Goal: Information Seeking & Learning: Understand process/instructions

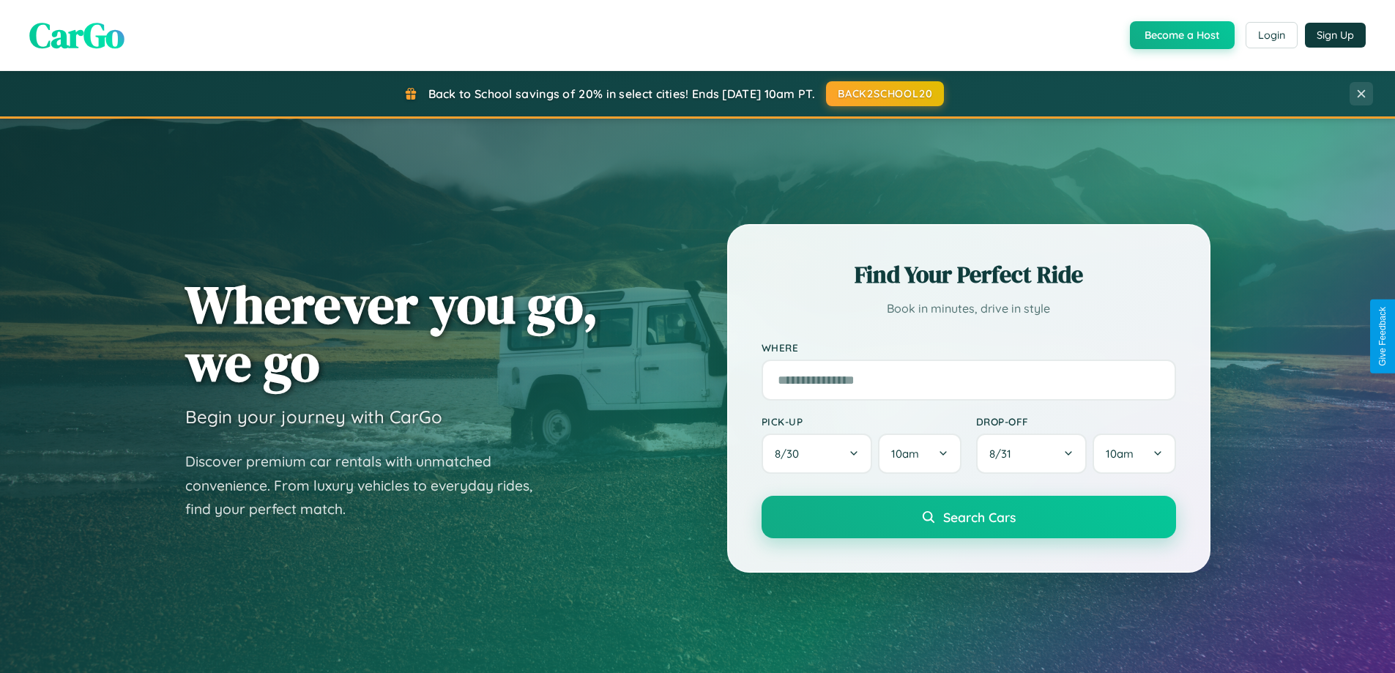
scroll to position [2817, 0]
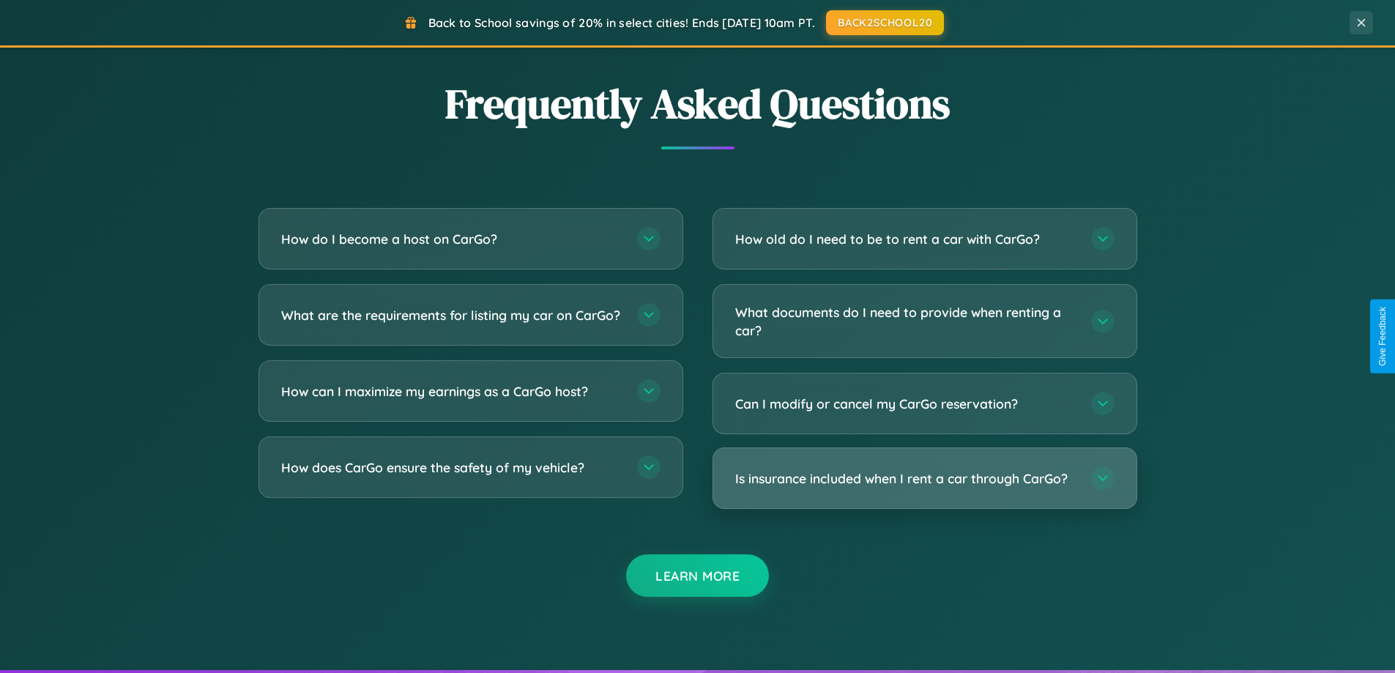
click at [924, 479] on h3 "Is insurance included when I rent a car through CarGo?" at bounding box center [905, 478] width 341 height 18
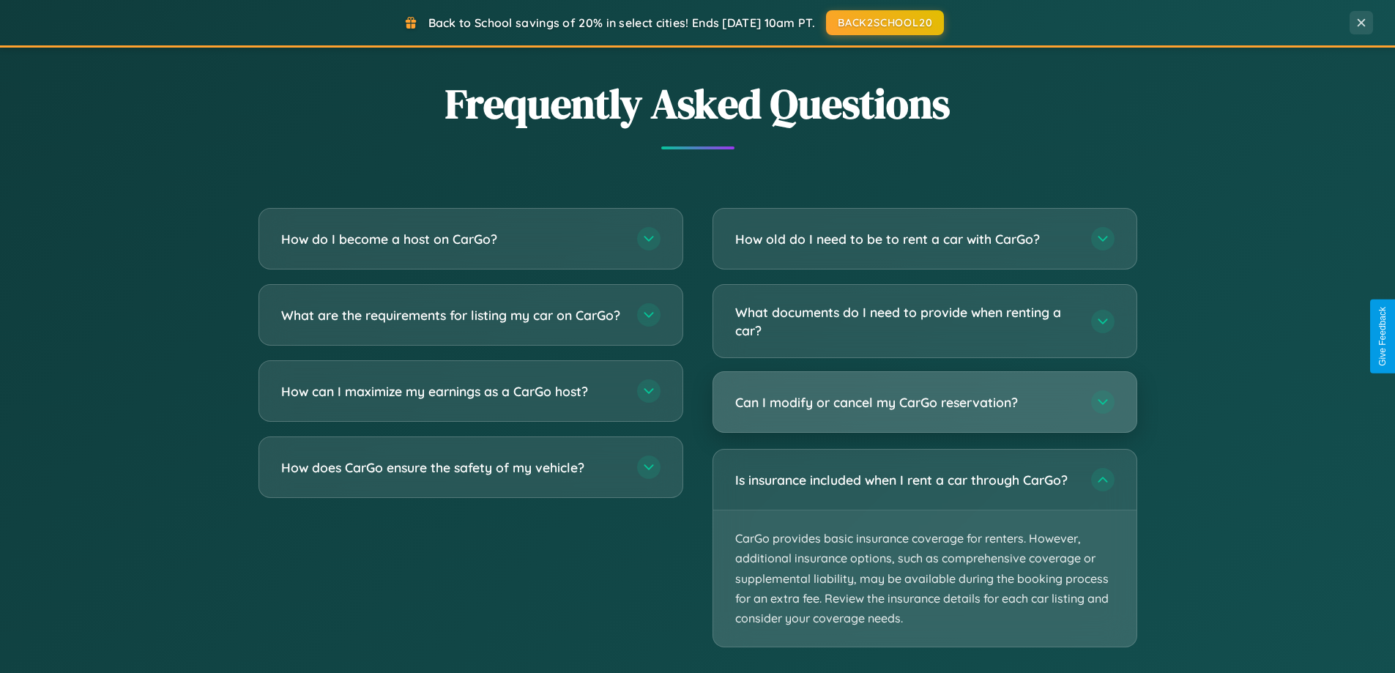
click at [924, 403] on h3 "Can I modify or cancel my CarGo reservation?" at bounding box center [905, 402] width 341 height 18
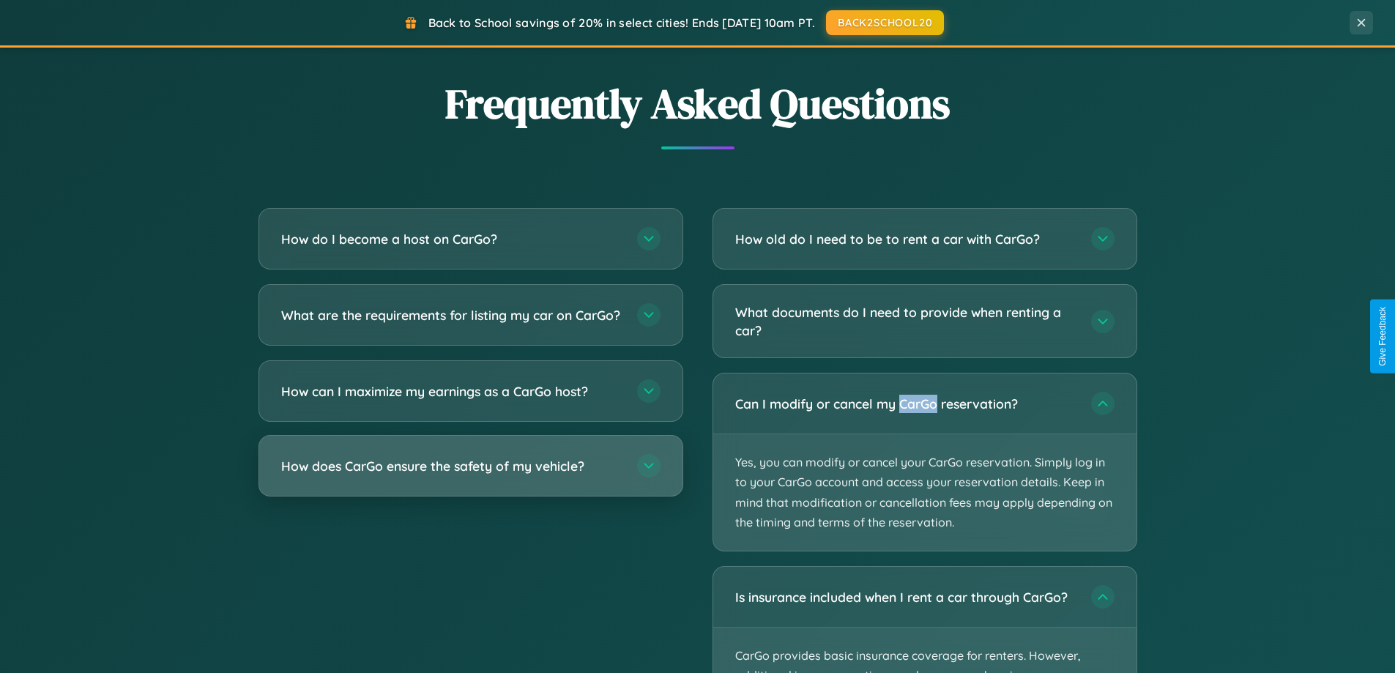
click at [470, 475] on h3 "How does CarGo ensure the safety of my vehicle?" at bounding box center [451, 466] width 341 height 18
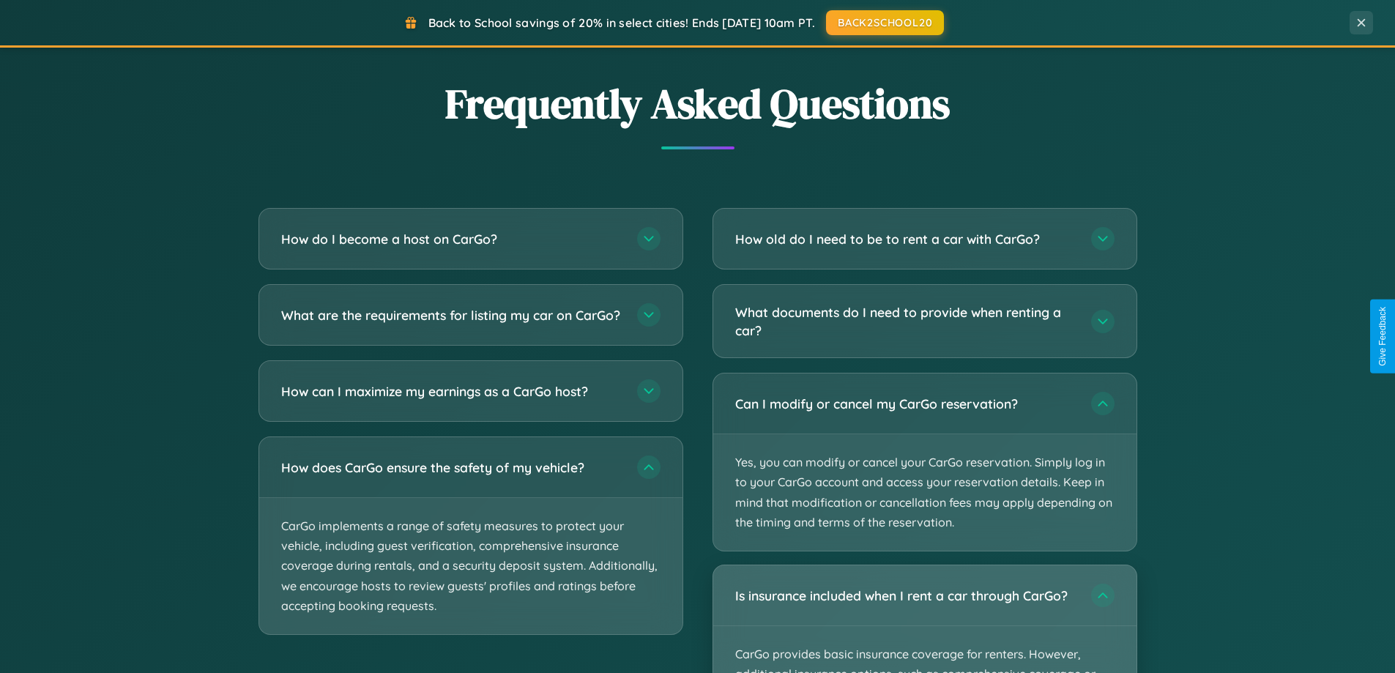
click at [924, 619] on div "Is insurance included when I rent a car through CarGo?" at bounding box center [924, 595] width 423 height 60
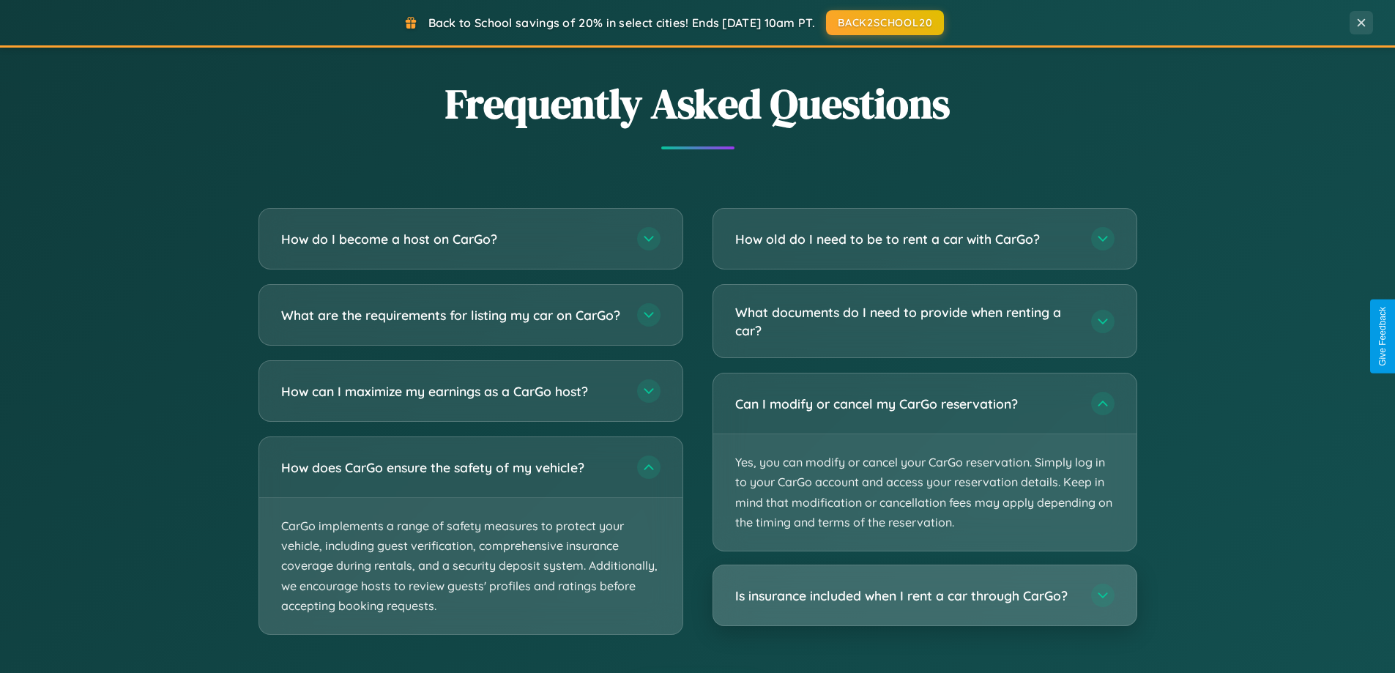
click at [924, 595] on h3 "Is insurance included when I rent a car through CarGo?" at bounding box center [905, 595] width 341 height 18
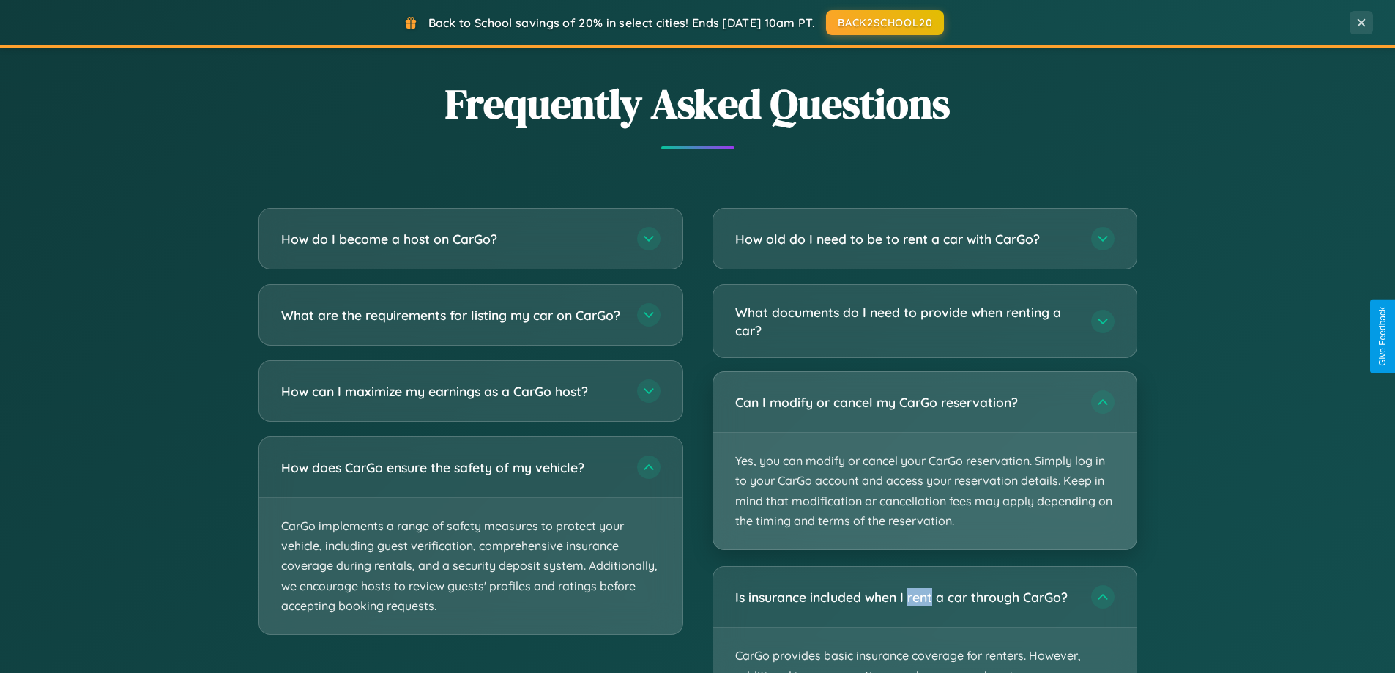
click at [924, 461] on p "Yes, you can modify or cancel your CarGo reservation. Simply log in to your Car…" at bounding box center [924, 491] width 423 height 116
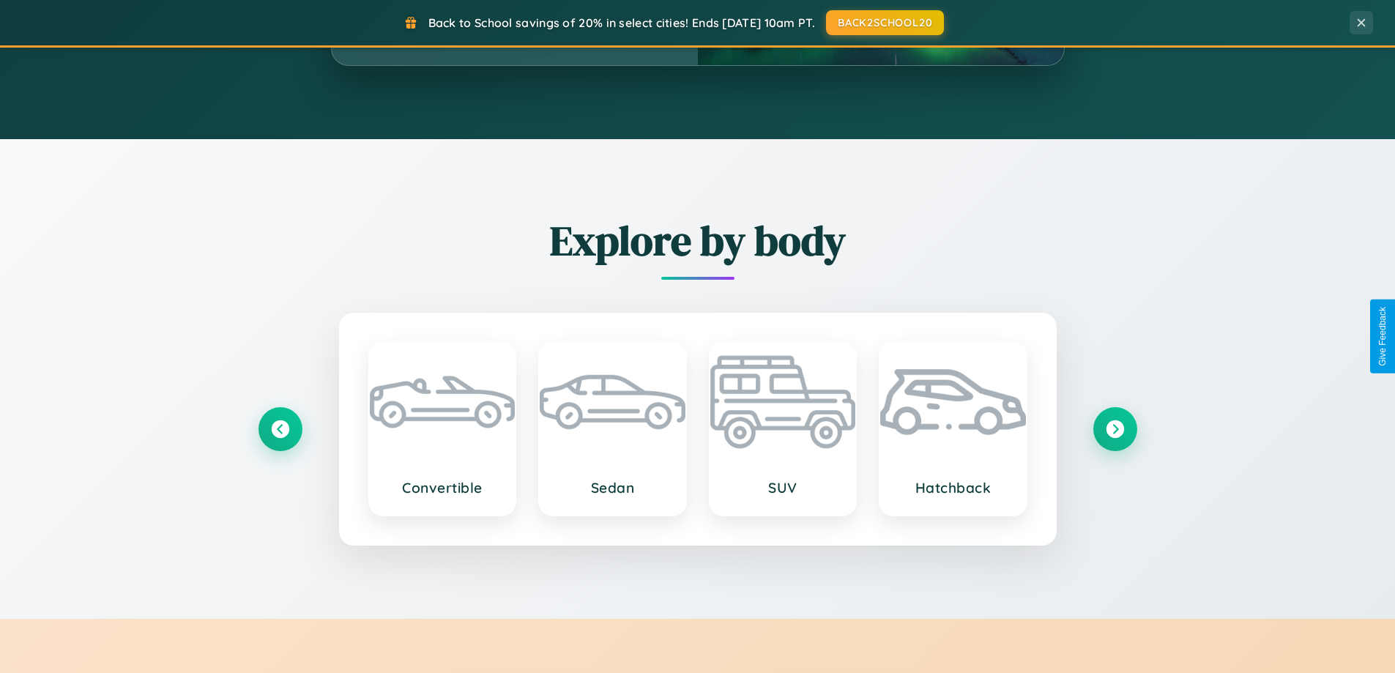
scroll to position [1007, 0]
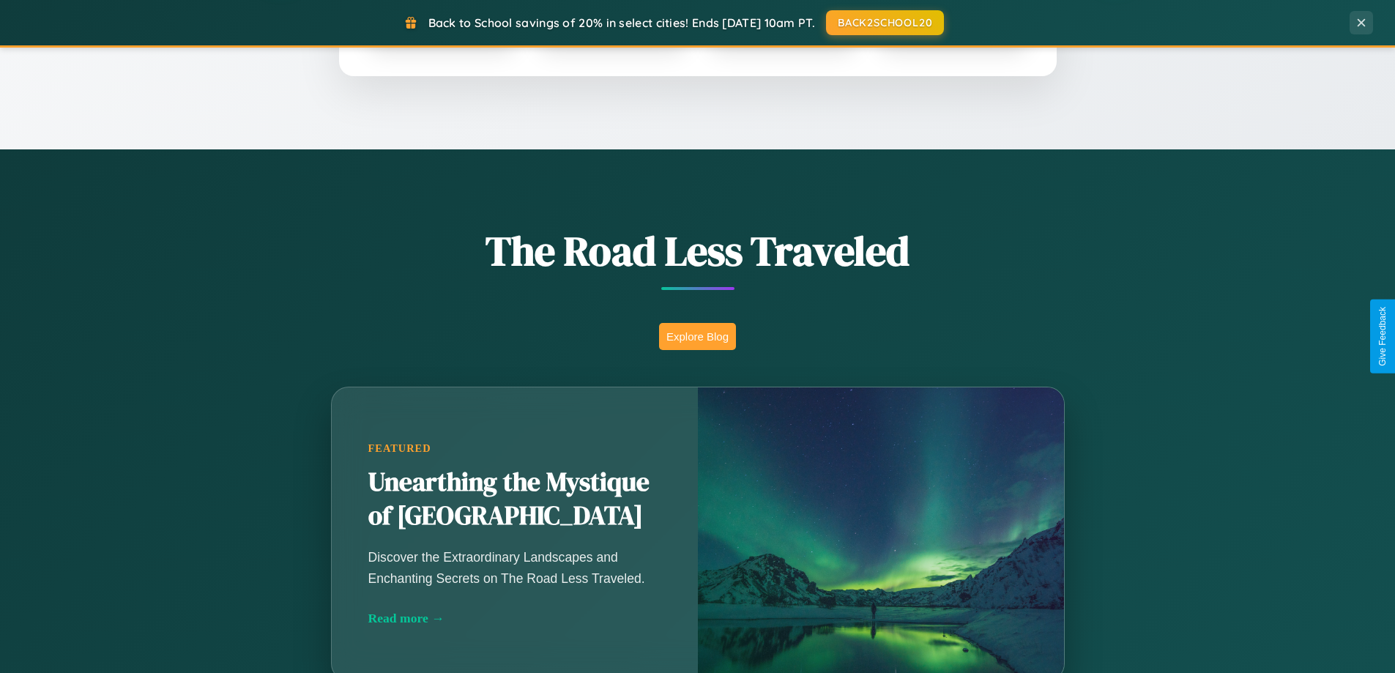
click at [697, 336] on button "Explore Blog" at bounding box center [697, 336] width 77 height 27
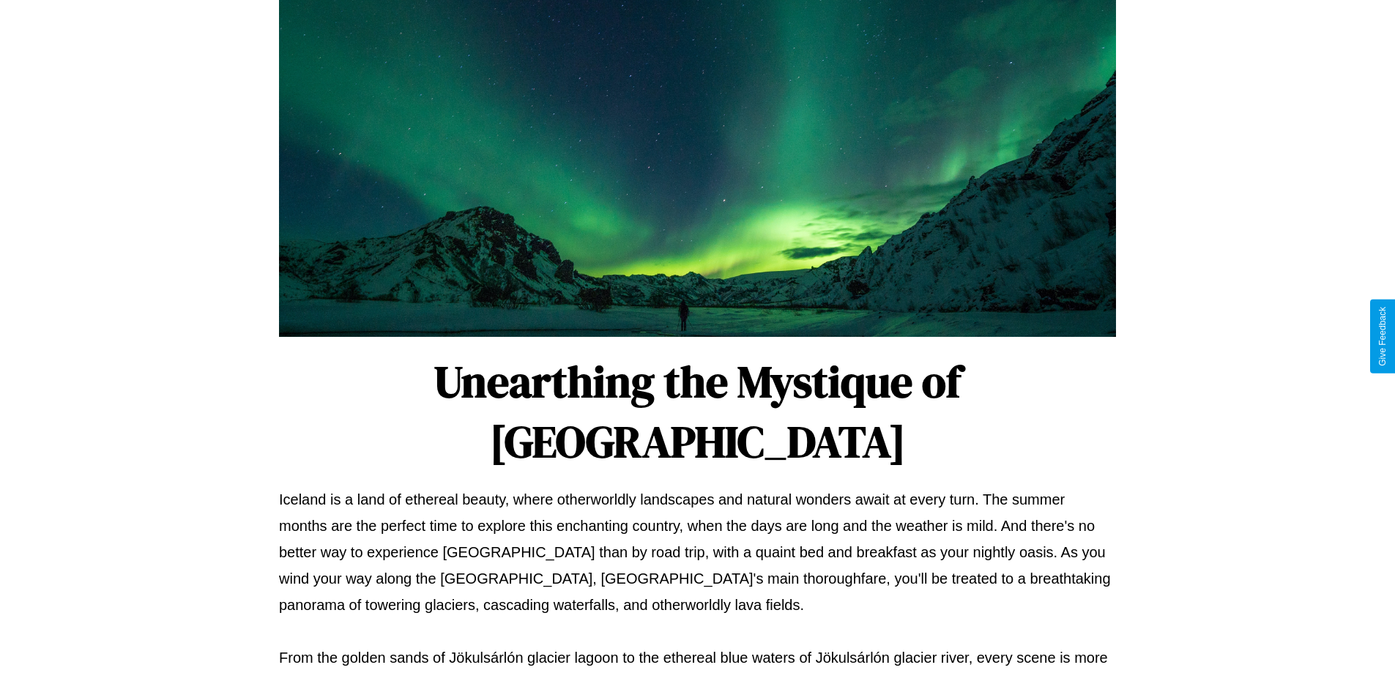
scroll to position [474, 0]
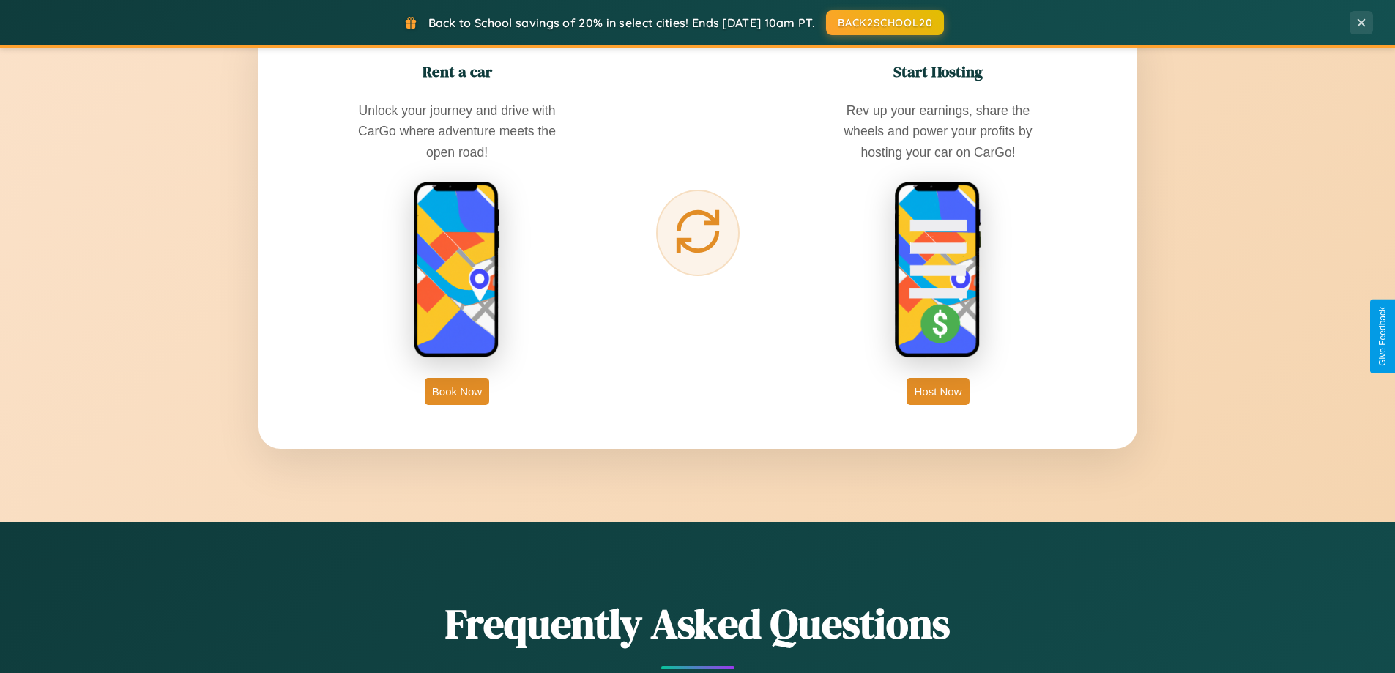
scroll to position [2352, 0]
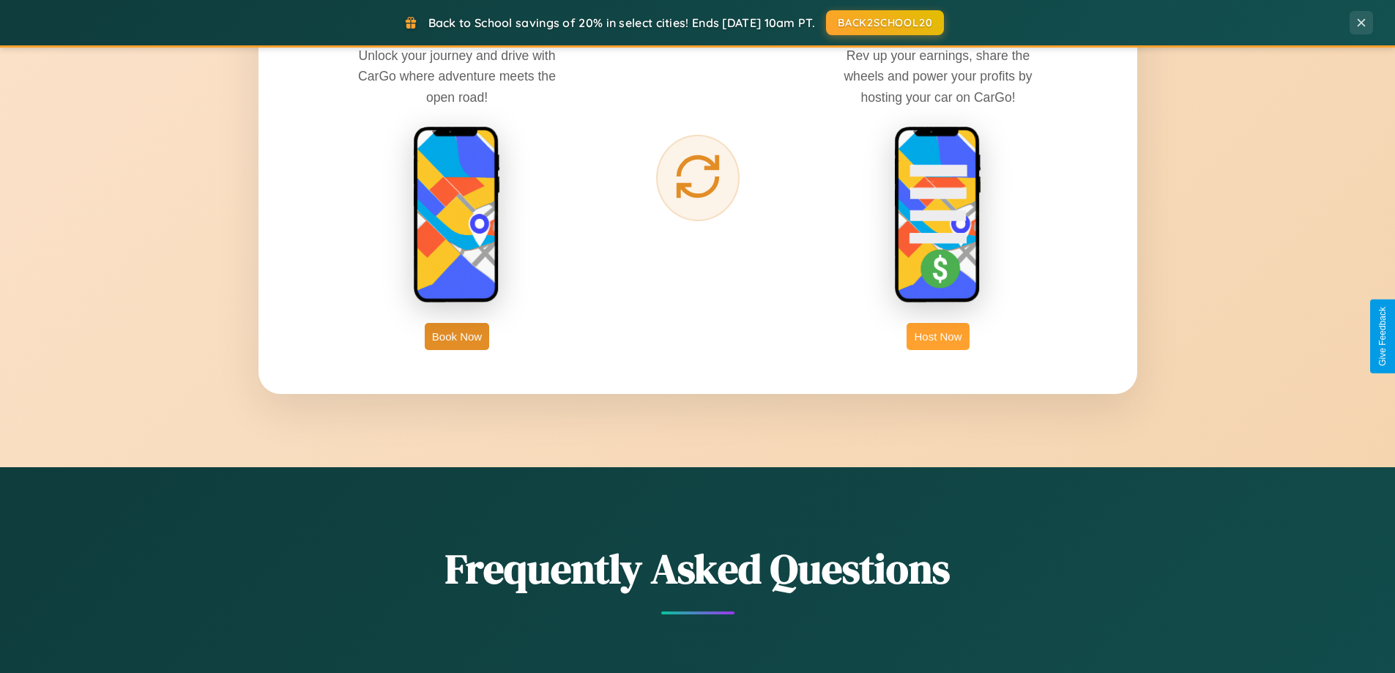
click at [938, 336] on button "Host Now" at bounding box center [937, 336] width 62 height 27
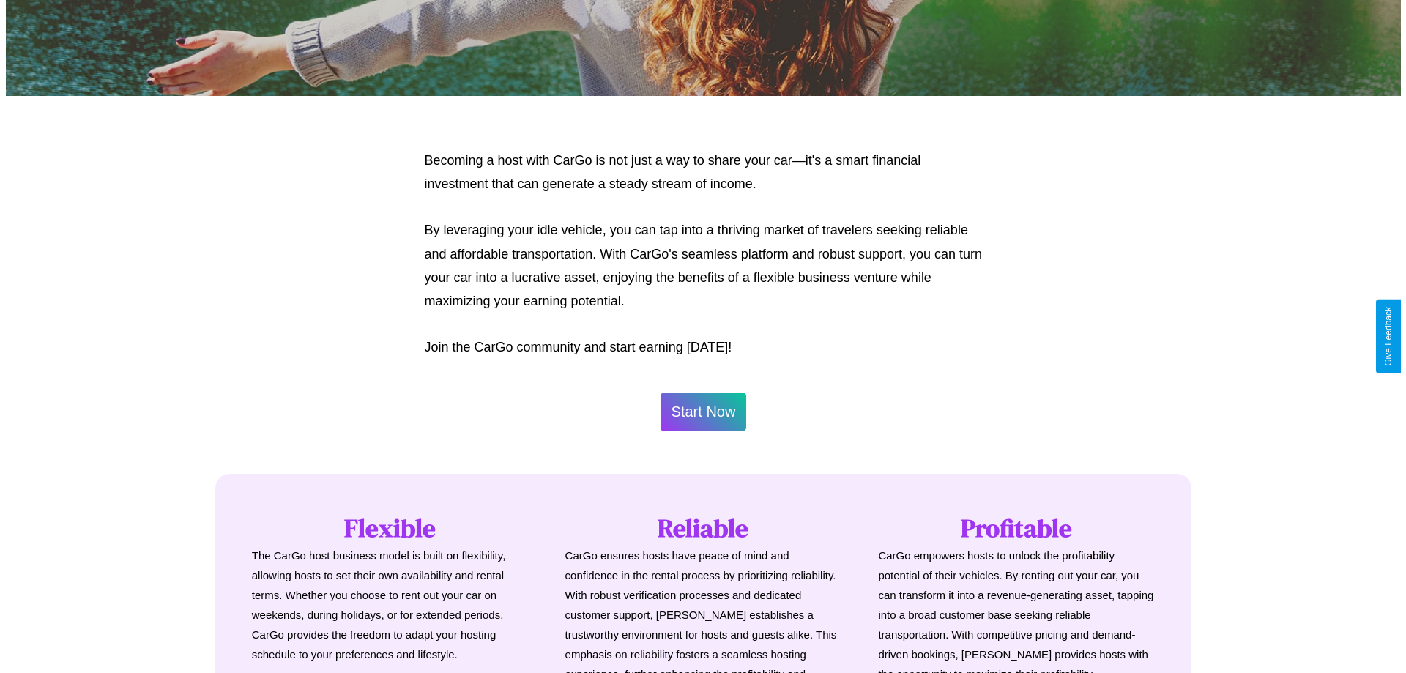
scroll to position [707, 0]
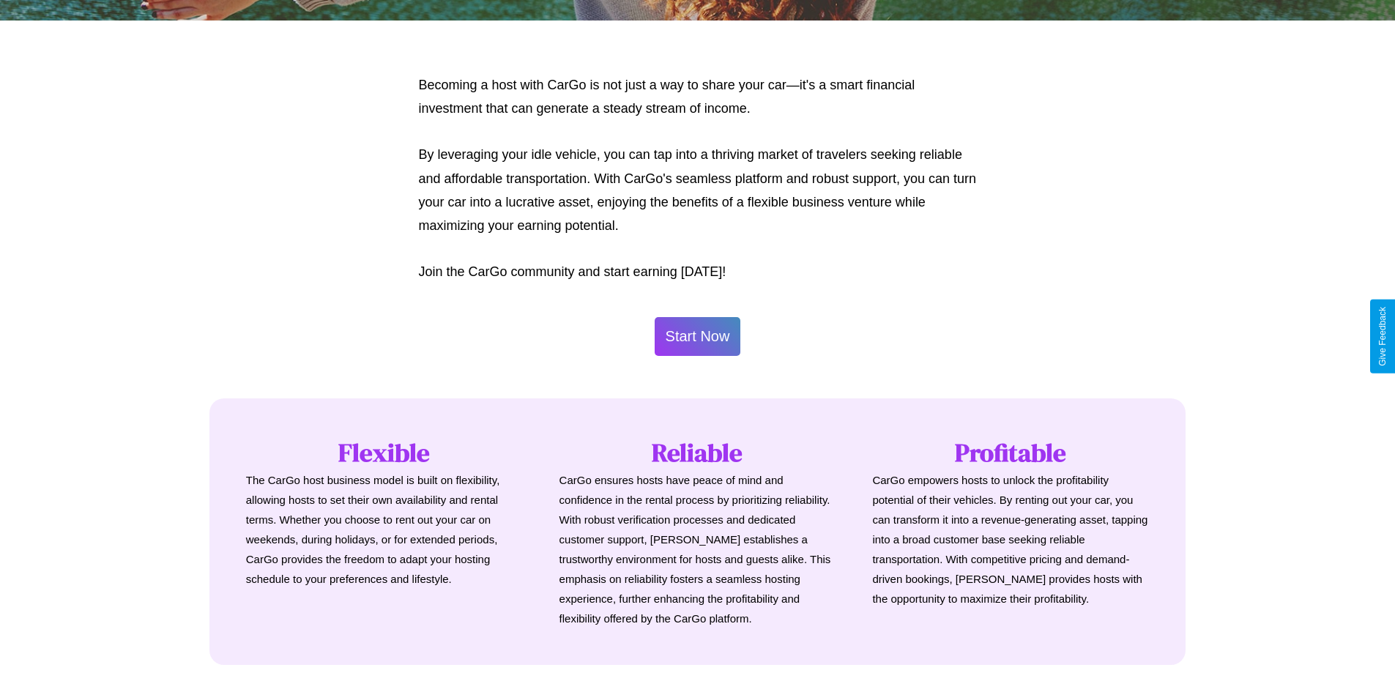
click at [697, 336] on button "Start Now" at bounding box center [698, 336] width 86 height 39
